Goal: Task Accomplishment & Management: Manage account settings

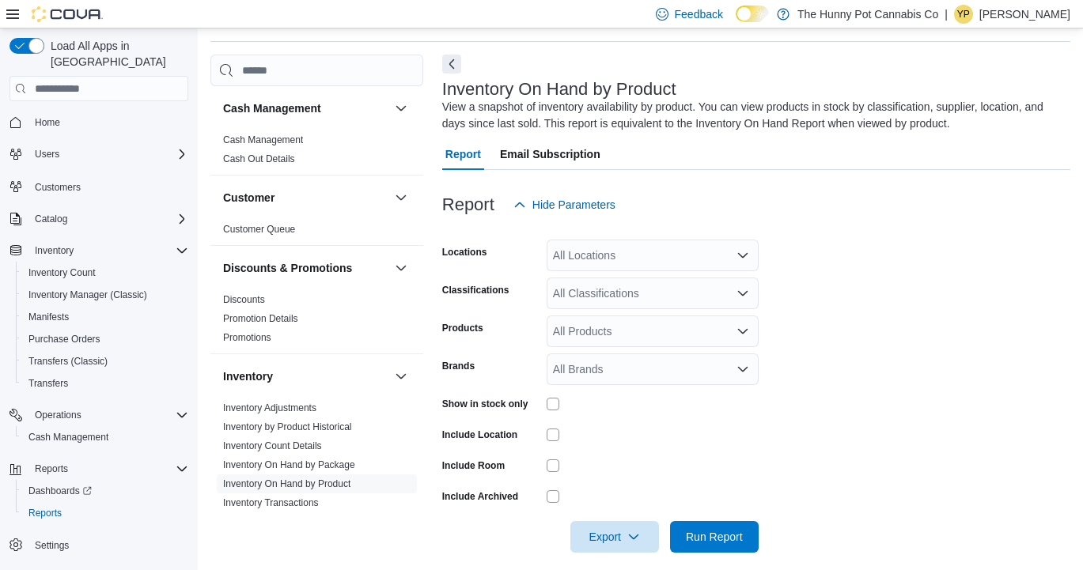
scroll to position [53, 0]
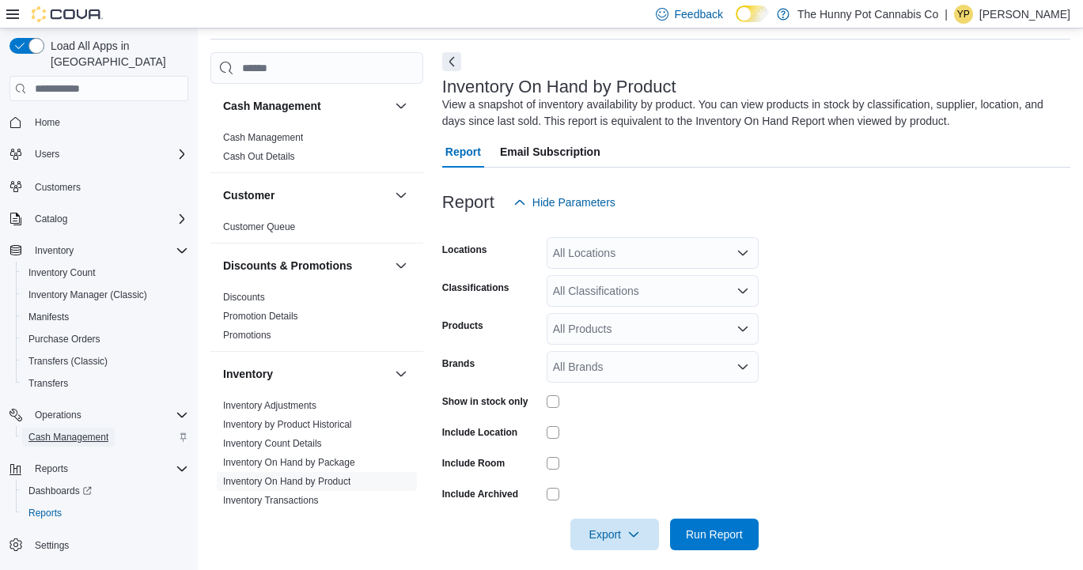
click at [59, 431] on span "Cash Management" at bounding box center [68, 437] width 80 height 13
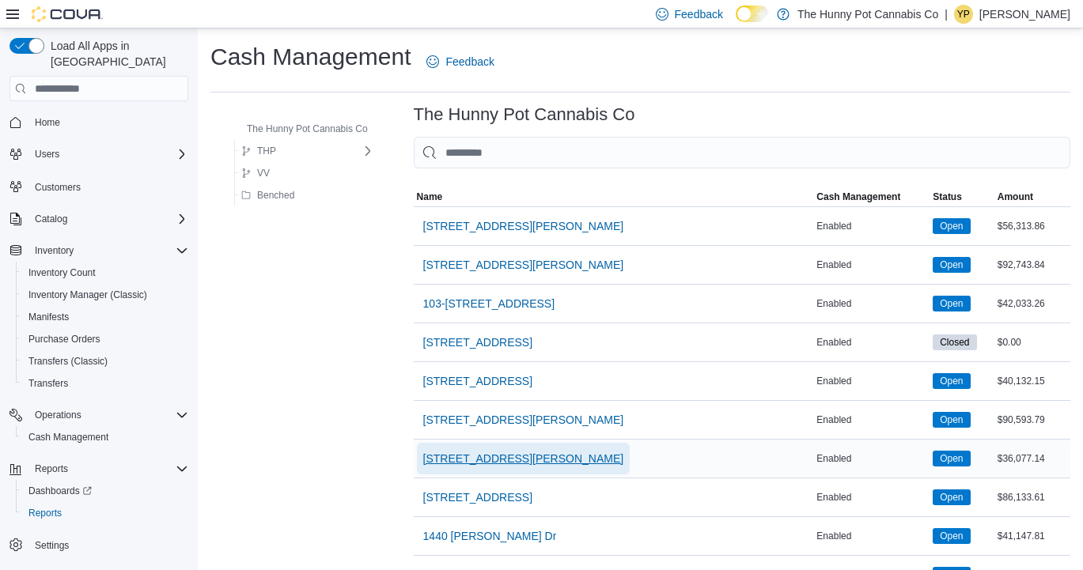
click at [493, 453] on span "[STREET_ADDRESS][PERSON_NAME]" at bounding box center [523, 459] width 201 height 16
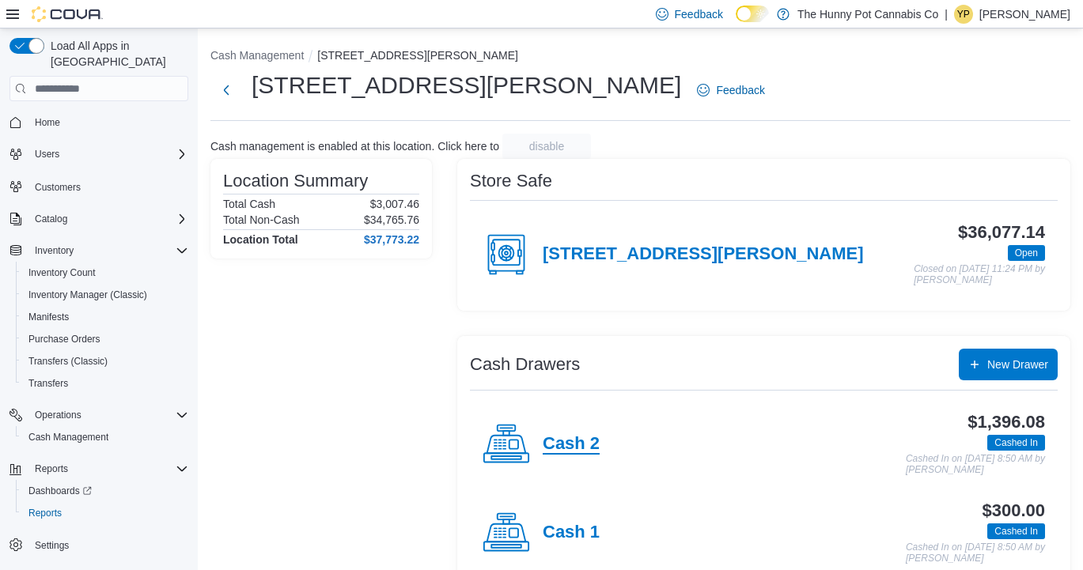
click at [566, 447] on h4 "Cash 2" at bounding box center [571, 444] width 57 height 21
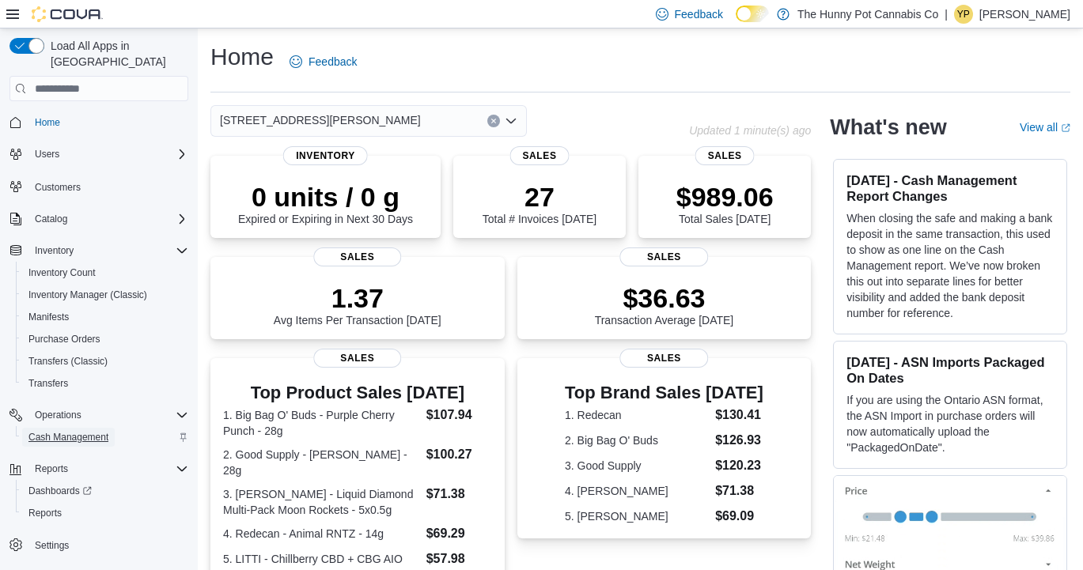
click at [91, 428] on span "Cash Management" at bounding box center [68, 437] width 80 height 19
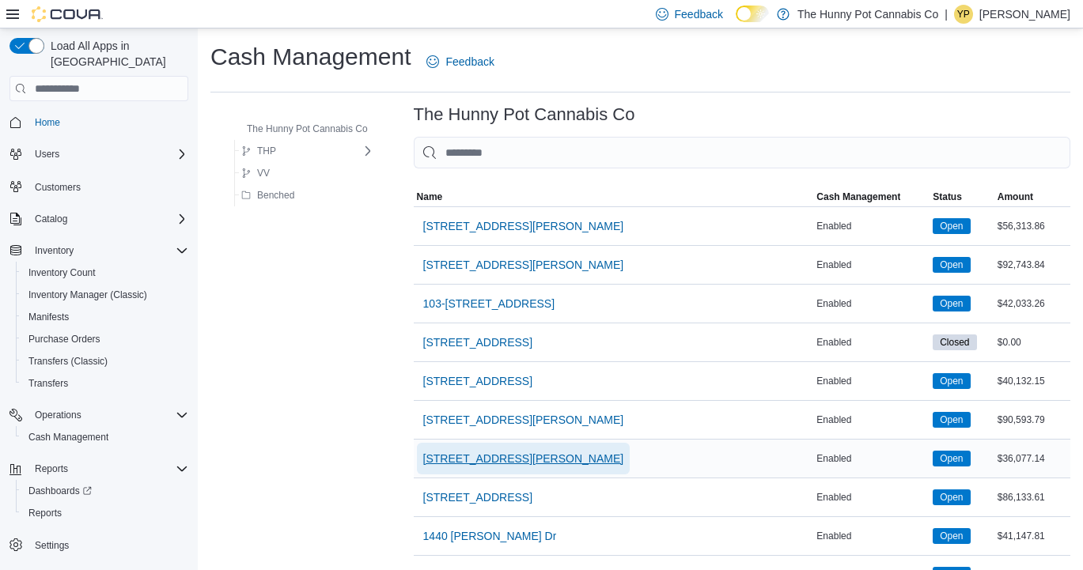
click at [470, 456] on span "[STREET_ADDRESS][PERSON_NAME]" at bounding box center [523, 459] width 201 height 16
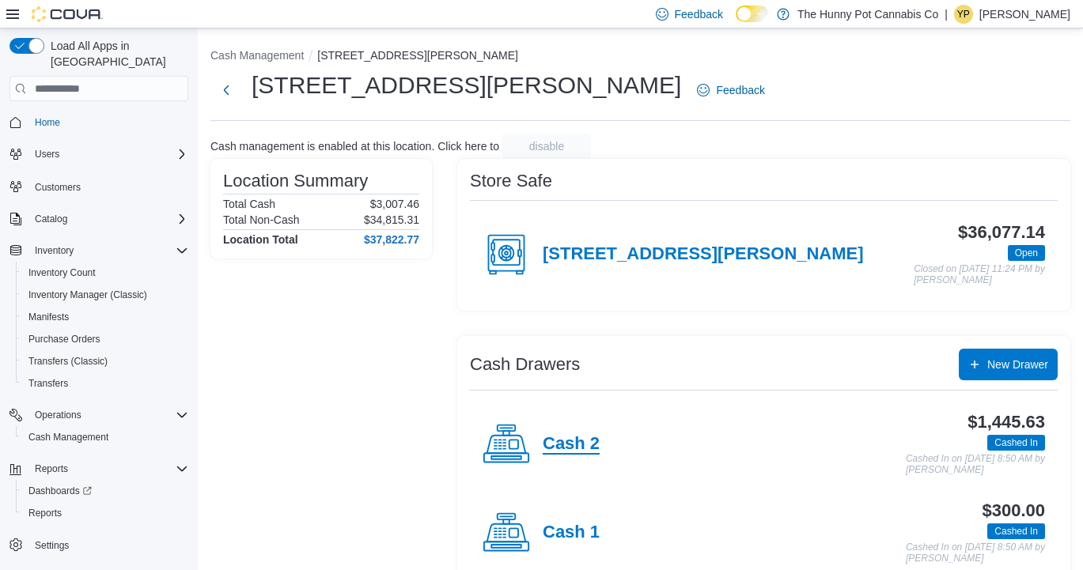
click at [578, 452] on h4 "Cash 2" at bounding box center [571, 444] width 57 height 21
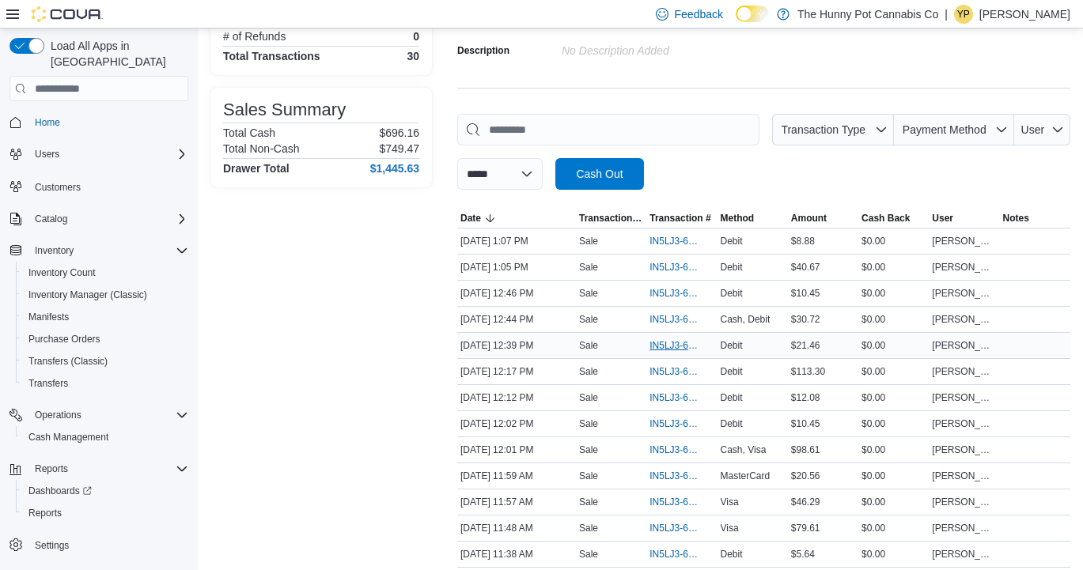
scroll to position [180, 0]
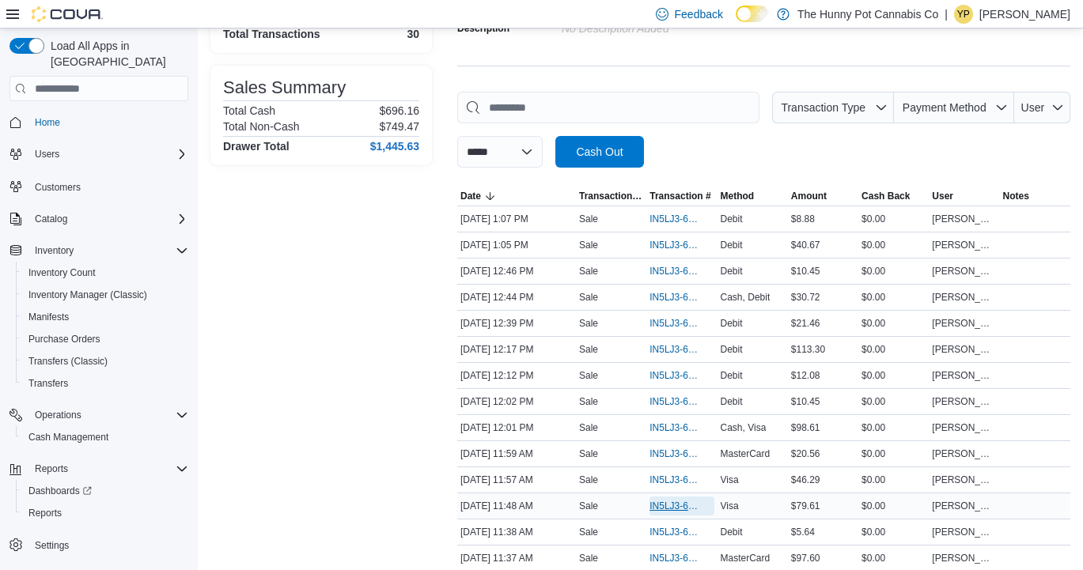
click at [680, 501] on span "IN5LJ3-6154677" at bounding box center [673, 506] width 48 height 13
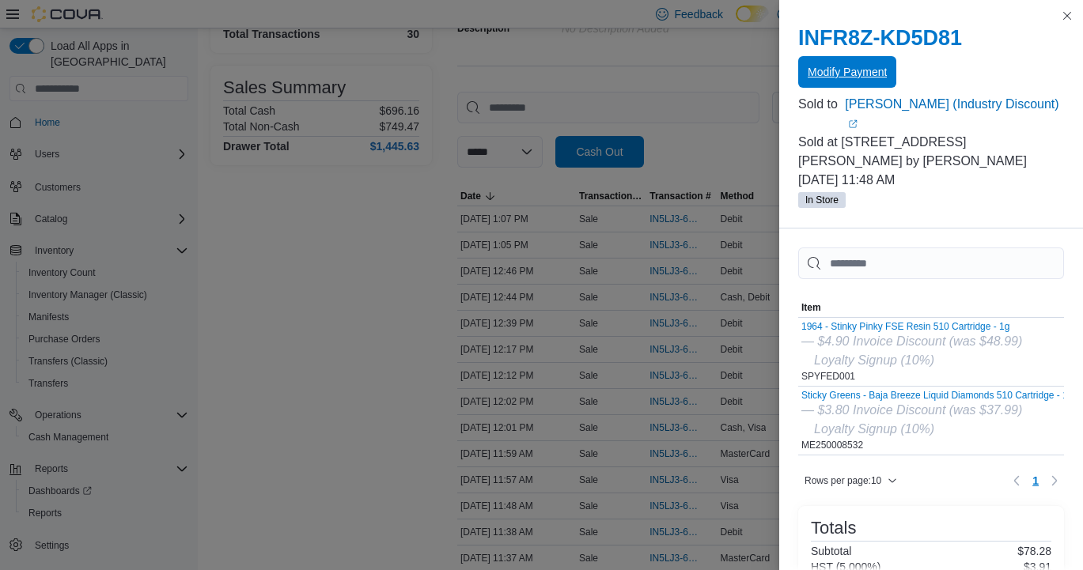
click at [869, 70] on span "Modify Payment" at bounding box center [846, 72] width 79 height 16
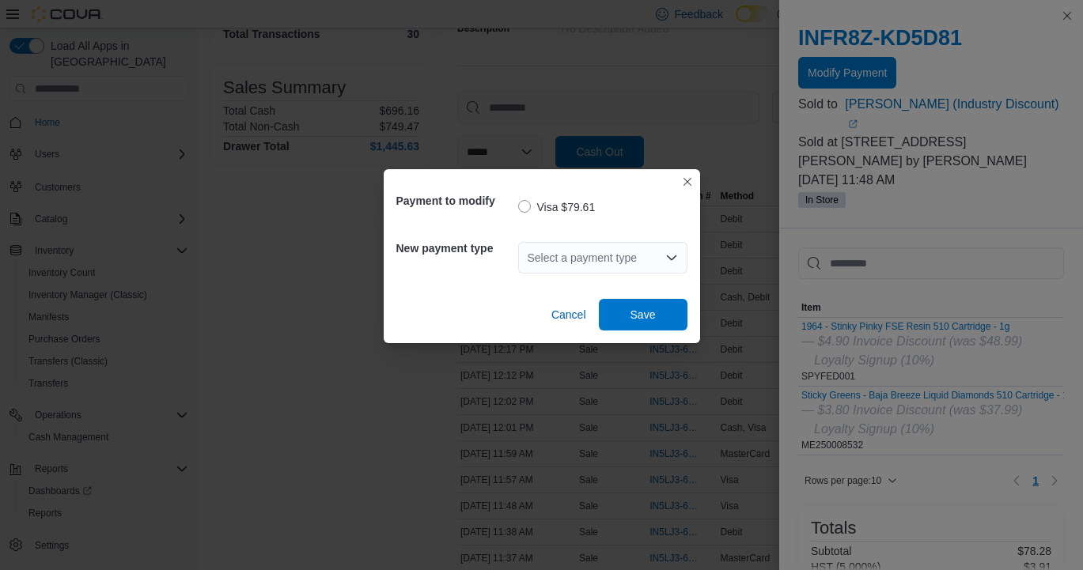
click at [645, 251] on div "Select a payment type" at bounding box center [602, 258] width 169 height 32
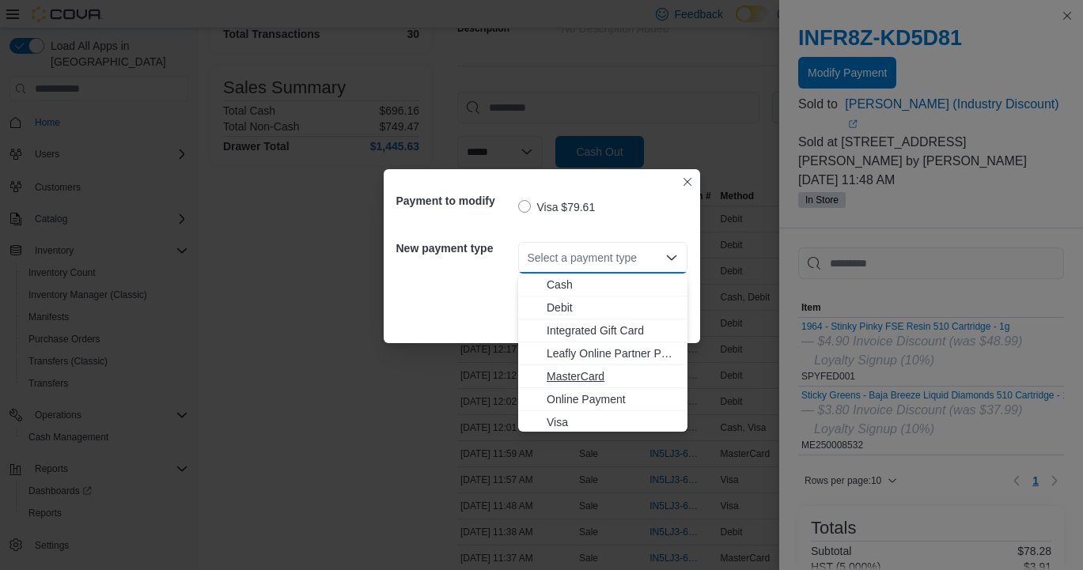
click at [568, 372] on span "MasterCard" at bounding box center [611, 377] width 131 height 16
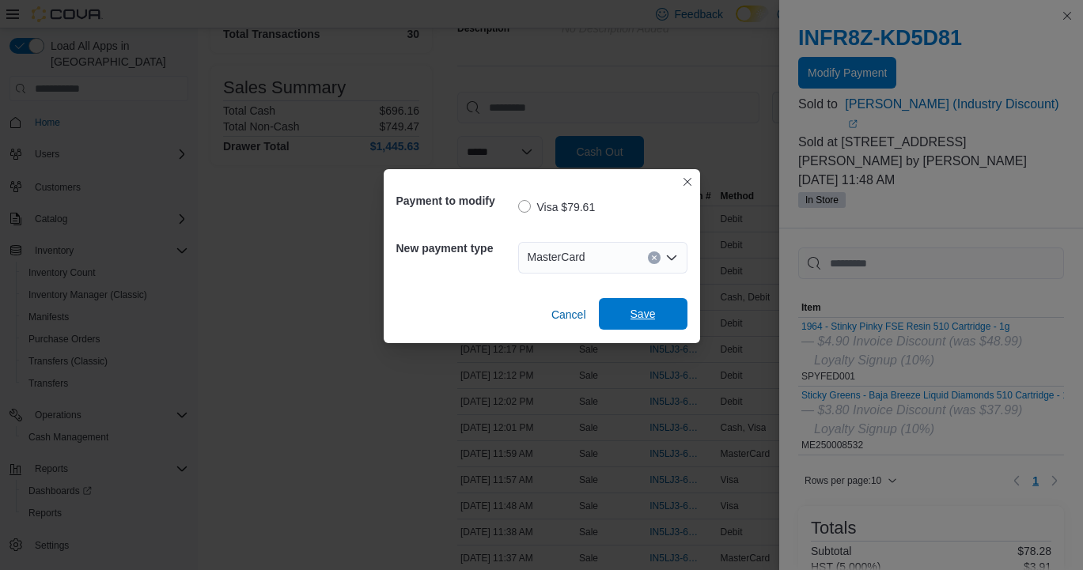
click at [657, 314] on span "Save" at bounding box center [643, 314] width 70 height 32
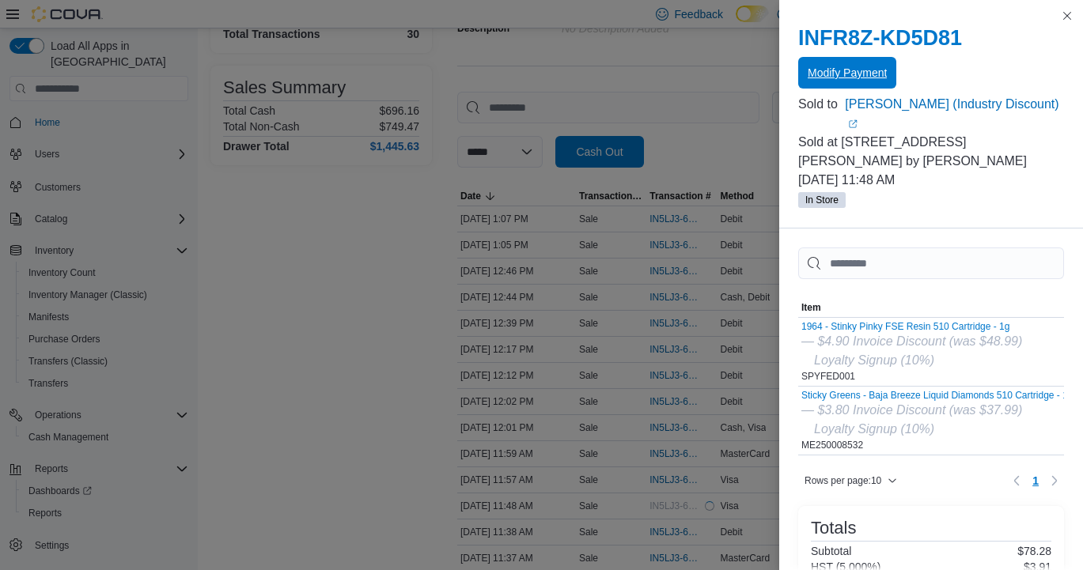
scroll to position [0, 0]
click at [1068, 13] on button "Close this dialog" at bounding box center [1066, 15] width 19 height 19
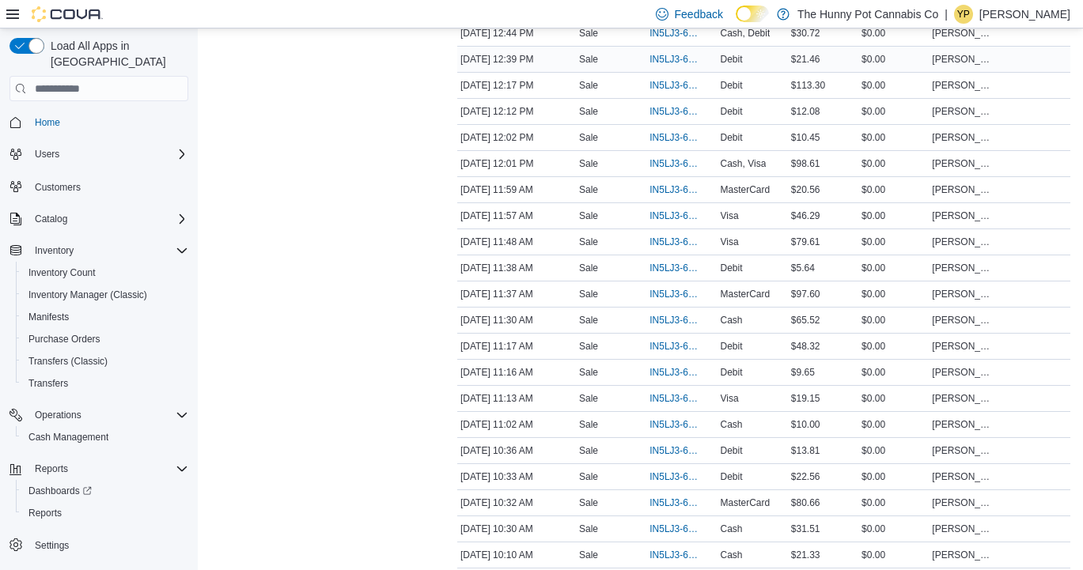
scroll to position [448, 0]
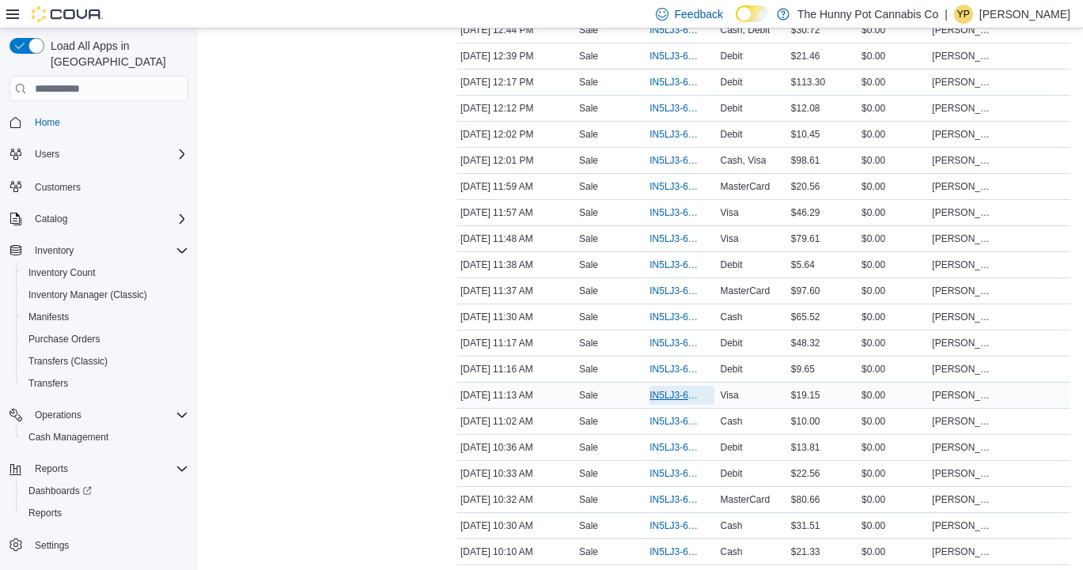
click at [679, 394] on span "IN5LJ3-6154454" at bounding box center [673, 395] width 48 height 13
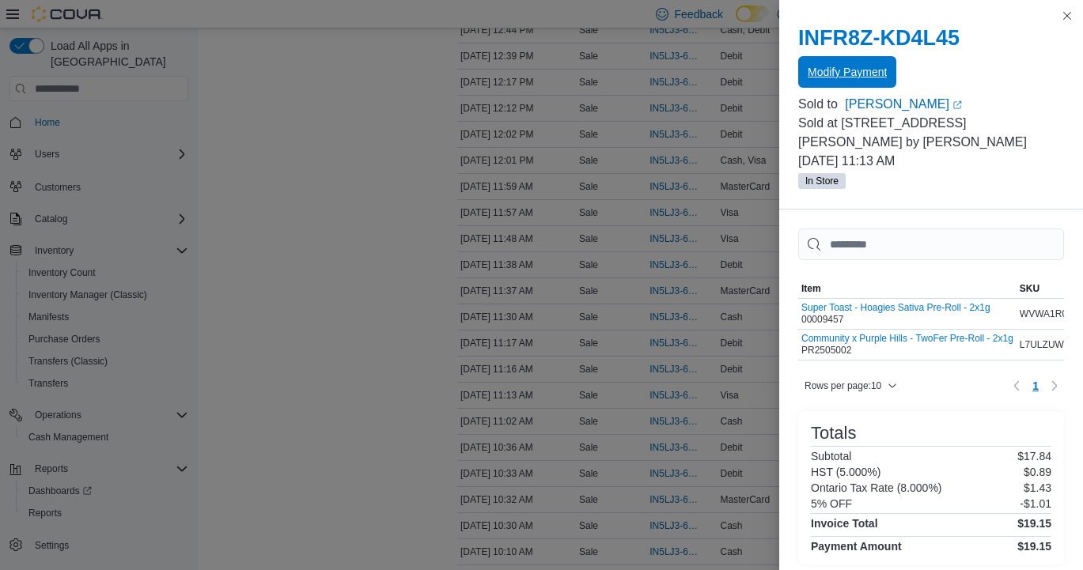
click at [848, 84] on span "Modify Payment" at bounding box center [846, 72] width 79 height 32
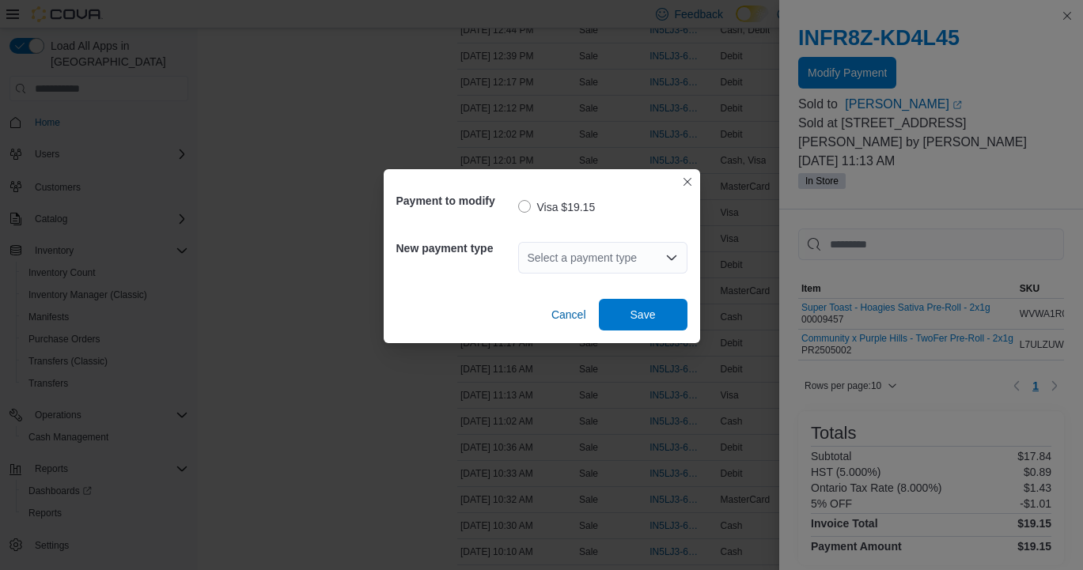
click at [630, 257] on div "Select a payment type" at bounding box center [602, 258] width 169 height 32
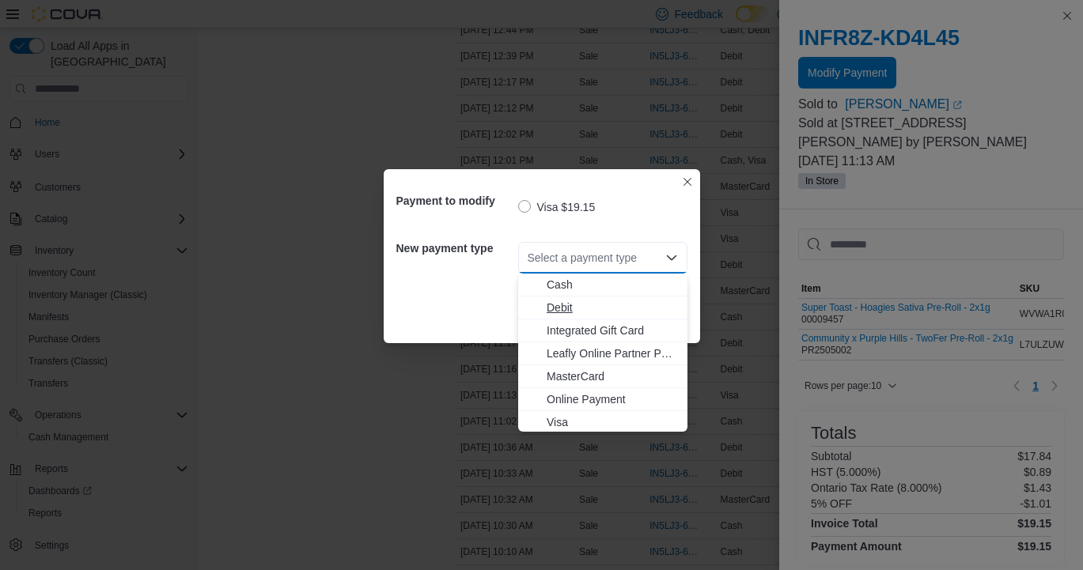
click at [579, 301] on span "Debit" at bounding box center [611, 308] width 131 height 16
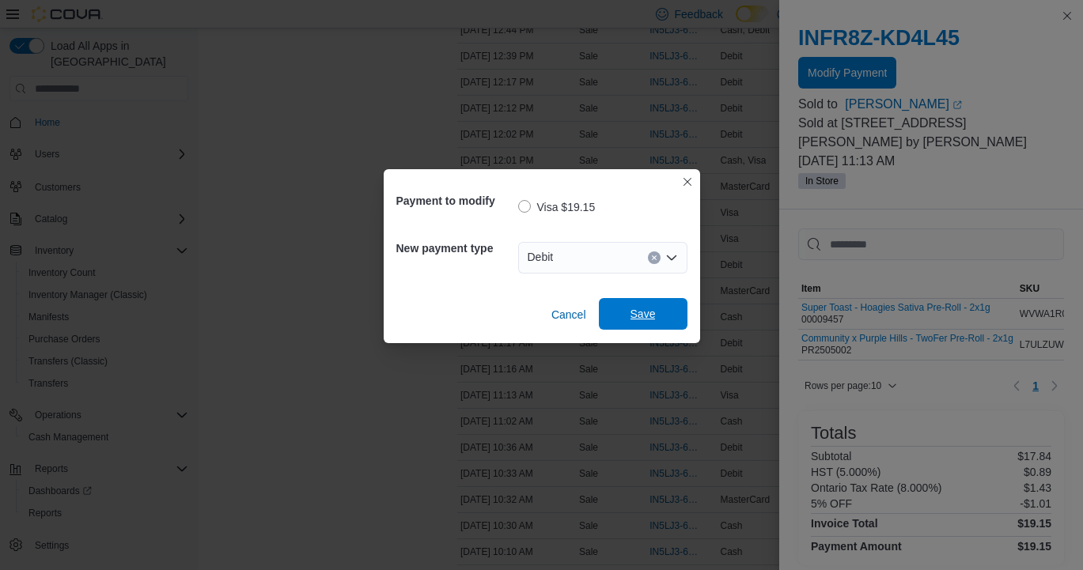
click at [620, 318] on span "Save" at bounding box center [643, 314] width 70 height 32
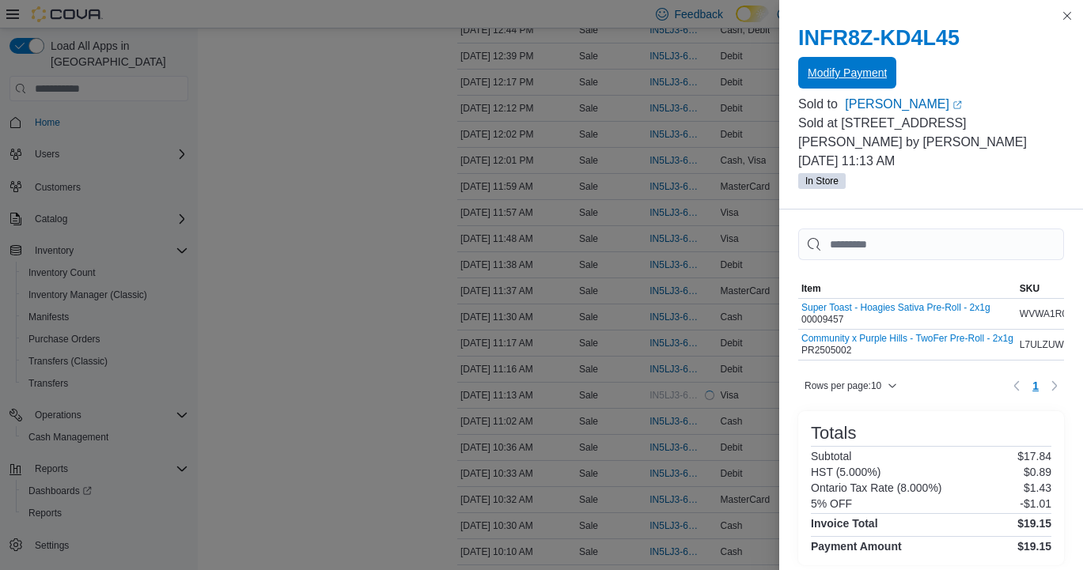
scroll to position [0, 0]
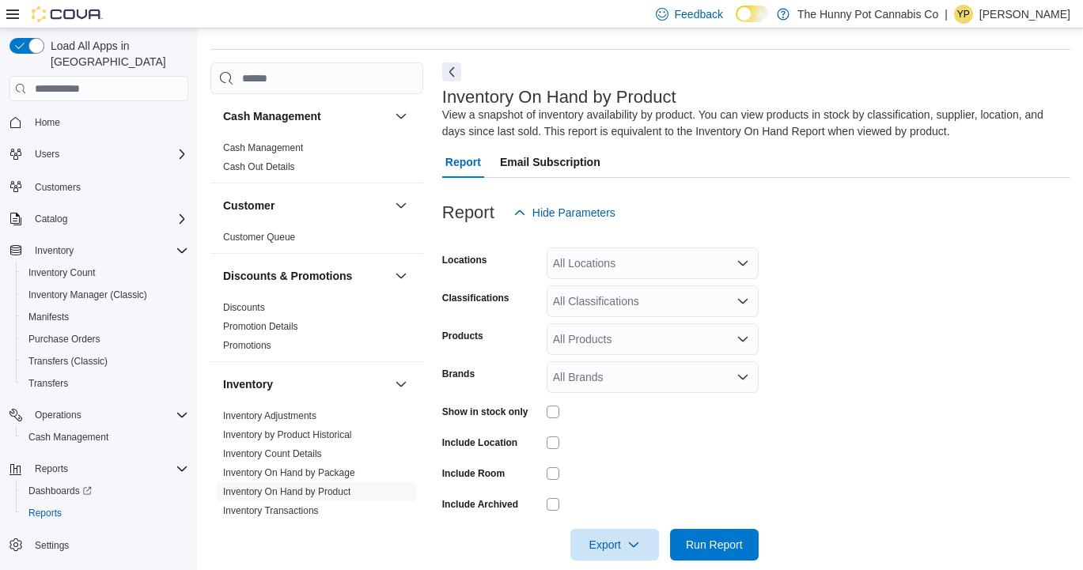
scroll to position [53, 0]
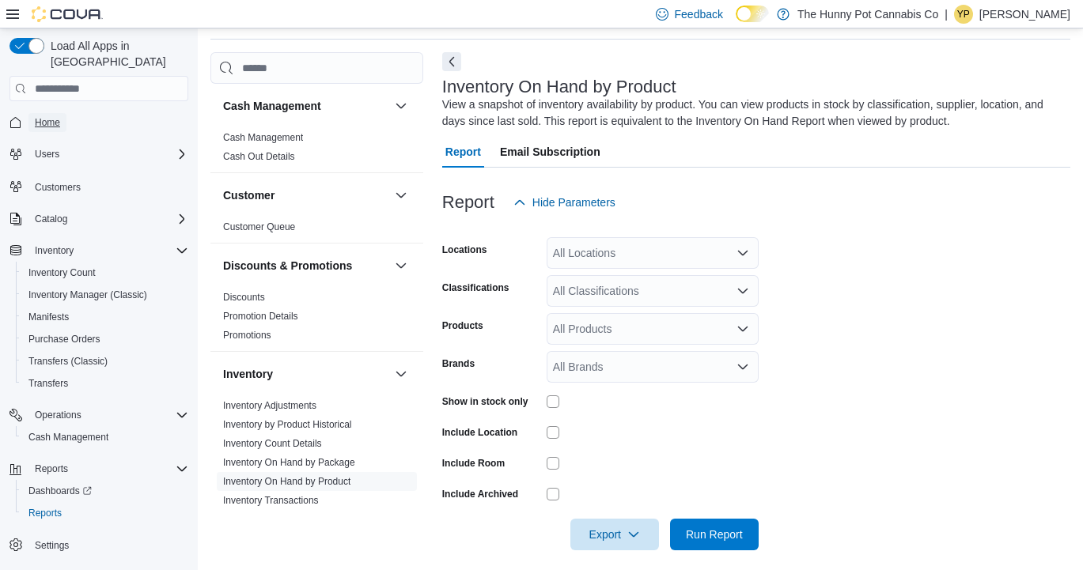
click at [62, 113] on link "Home" at bounding box center [47, 122] width 38 height 19
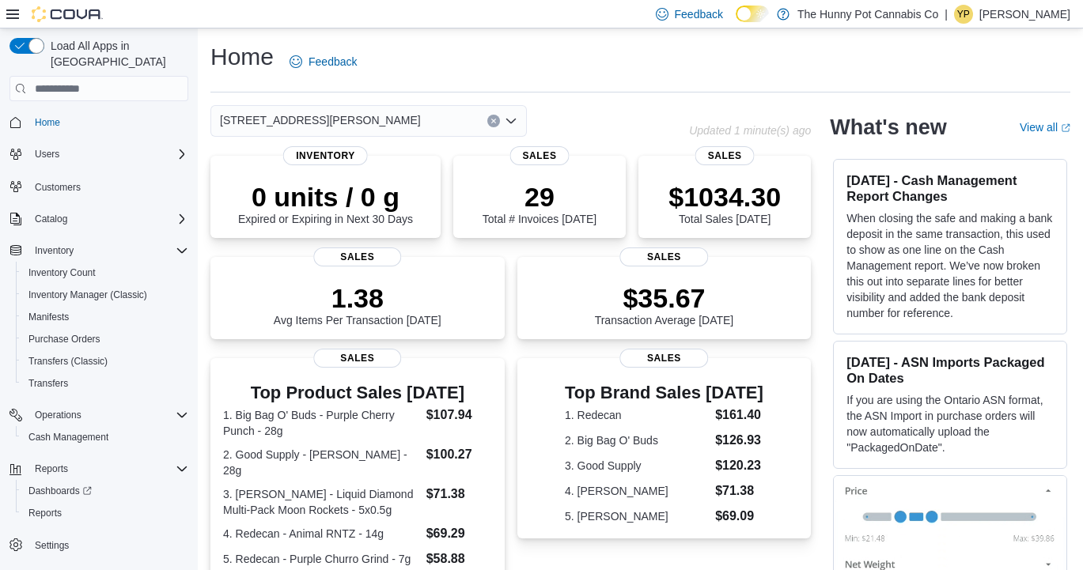
click at [386, 126] on div "[STREET_ADDRESS][PERSON_NAME]" at bounding box center [368, 121] width 316 height 32
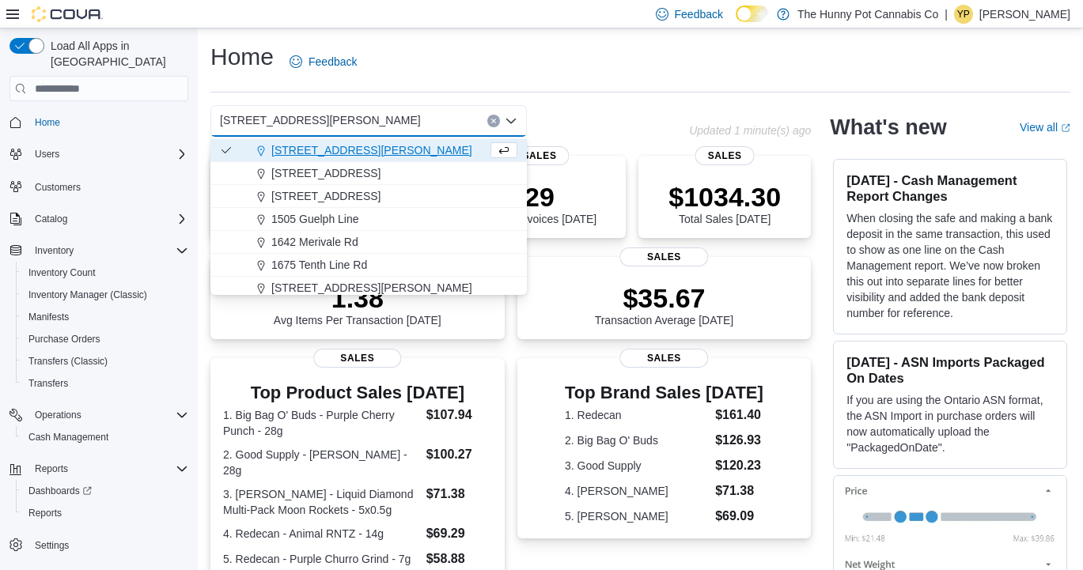
scroll to position [137, 0]
click at [306, 283] on span "[STREET_ADDRESS][PERSON_NAME]" at bounding box center [371, 286] width 201 height 16
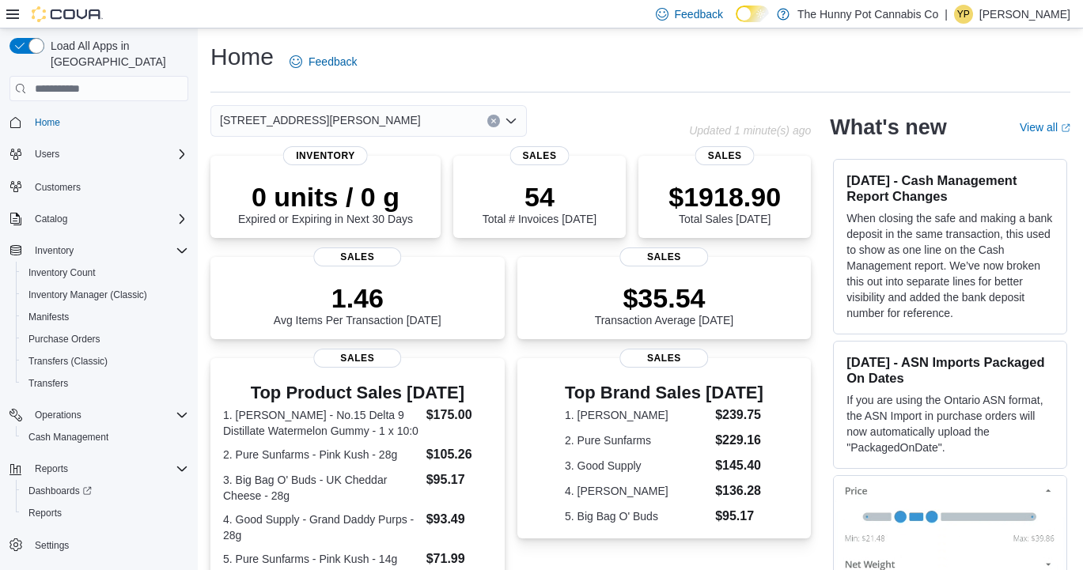
click at [414, 132] on div "[STREET_ADDRESS][PERSON_NAME]" at bounding box center [368, 121] width 316 height 32
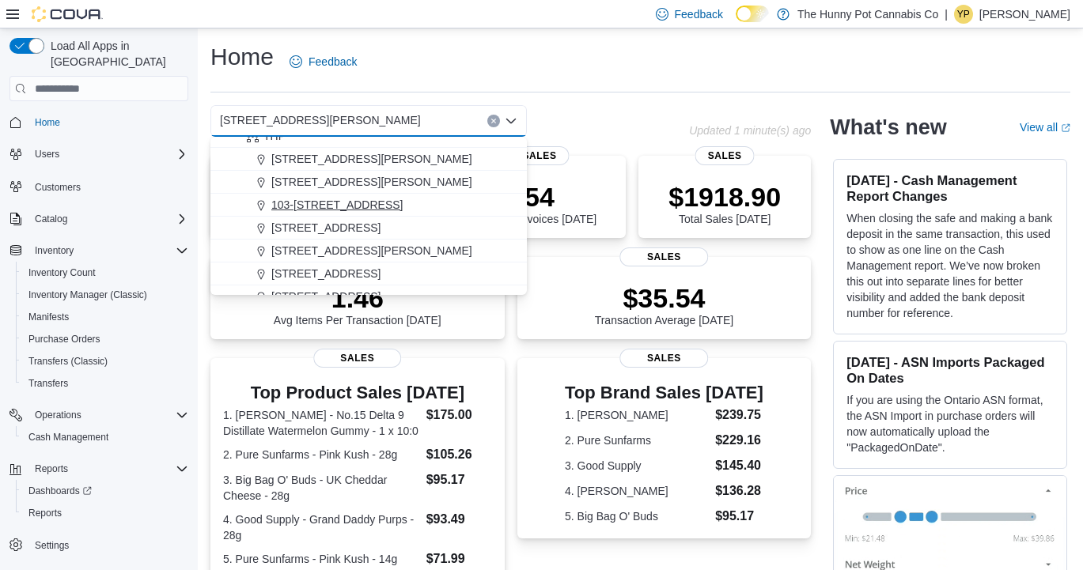
scroll to position [44, 0]
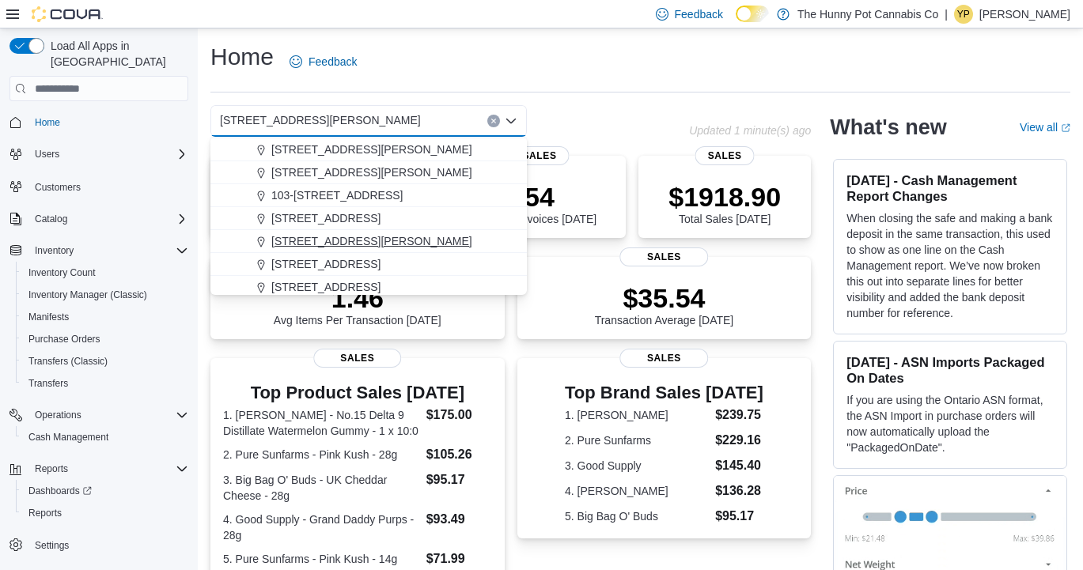
click at [337, 243] on span "[STREET_ADDRESS][PERSON_NAME]" at bounding box center [371, 241] width 201 height 16
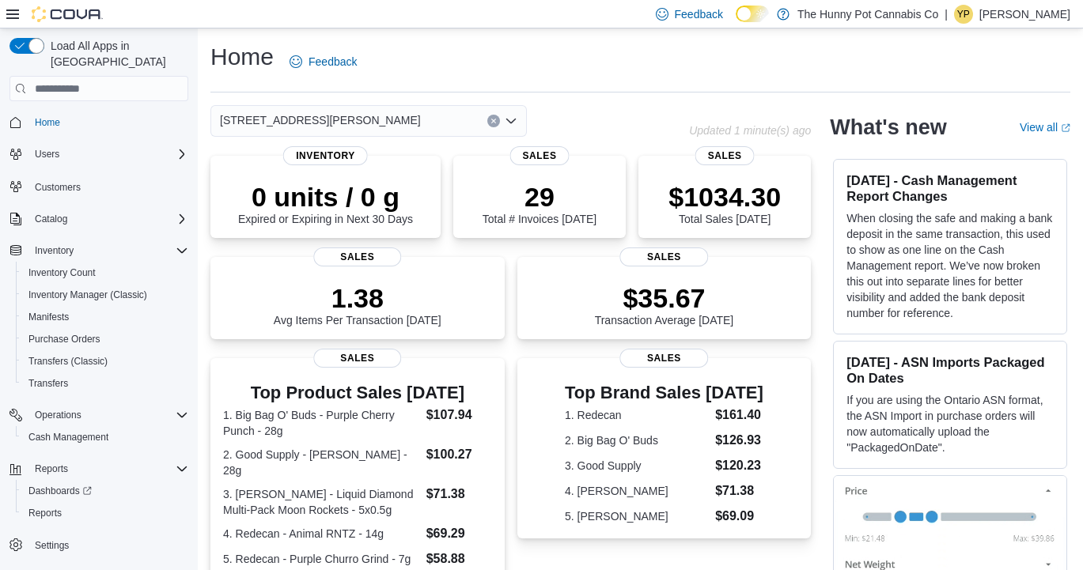
click at [429, 140] on div "1288 Ritson Rd N Updated 1 minute(s) ago 0 units / 0 g Expired or Expiring in N…" at bounding box center [510, 512] width 600 height 815
click at [432, 127] on div "[STREET_ADDRESS][PERSON_NAME]" at bounding box center [368, 121] width 316 height 32
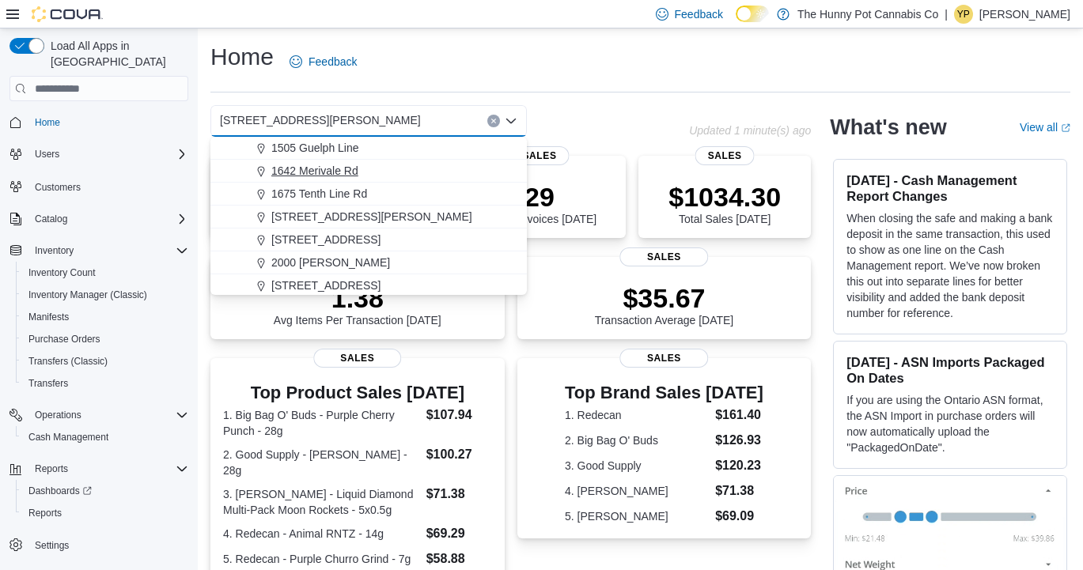
scroll to position [209, 0]
click at [342, 218] on span "[STREET_ADDRESS][PERSON_NAME]" at bounding box center [371, 214] width 201 height 16
